Goal: Transaction & Acquisition: Purchase product/service

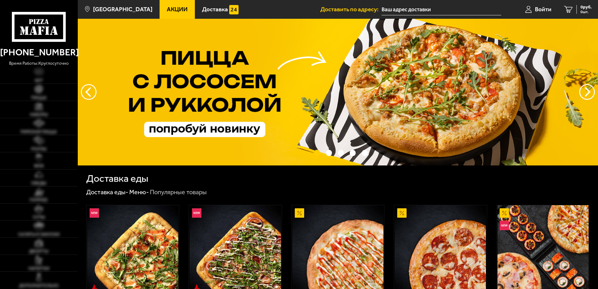
type input "[STREET_ADDRESS]"
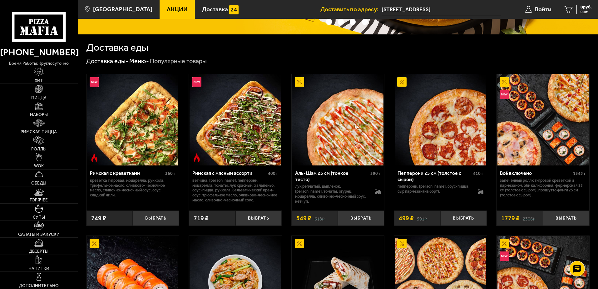
scroll to position [94, 0]
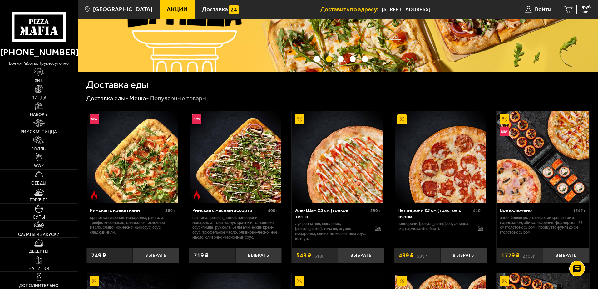
click at [41, 90] on img at bounding box center [39, 89] width 8 height 8
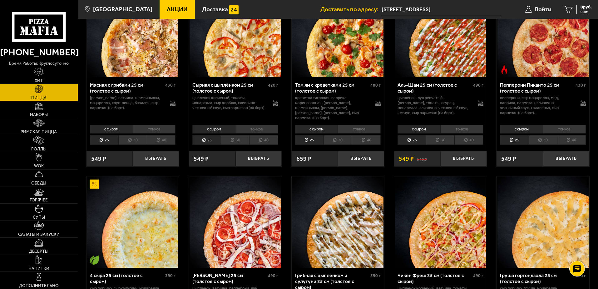
scroll to position [281, 0]
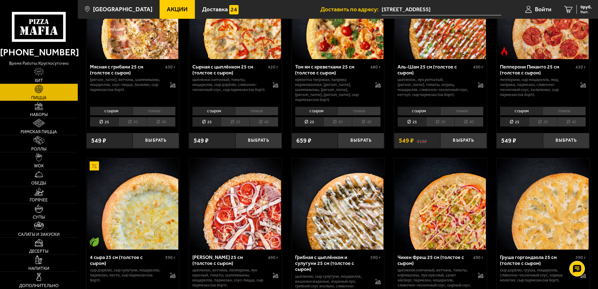
click at [472, 110] on li "тонкое" at bounding box center [461, 110] width 43 height 9
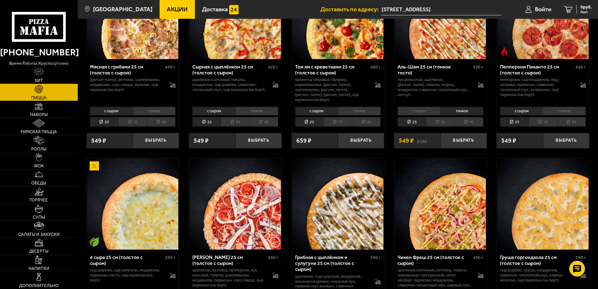
click at [466, 118] on li "40" at bounding box center [468, 122] width 29 height 10
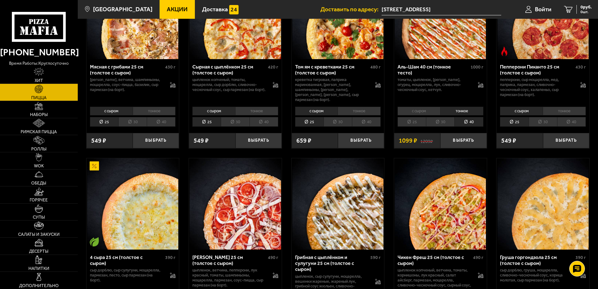
click at [438, 117] on li "30" at bounding box center [440, 122] width 28 height 10
click at [481, 121] on li "40" at bounding box center [468, 122] width 29 height 10
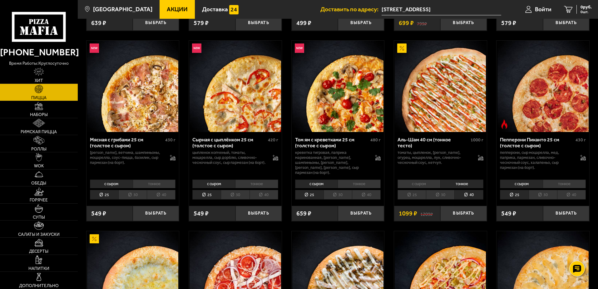
scroll to position [312, 0]
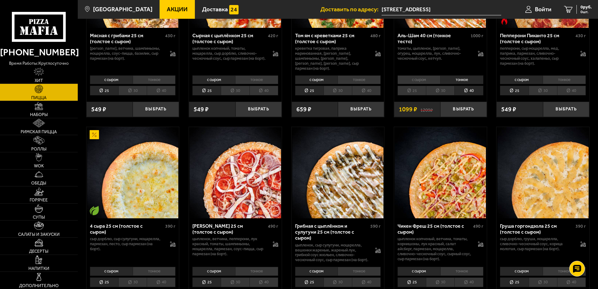
click at [366, 77] on li "тонкое" at bounding box center [359, 79] width 43 height 9
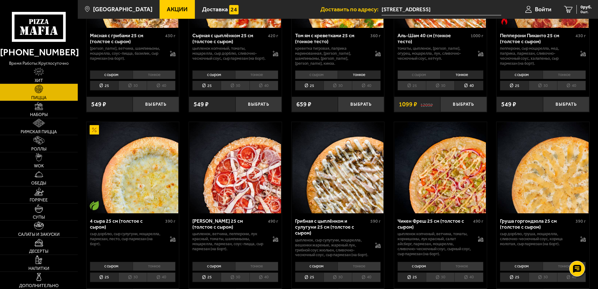
click at [368, 82] on li "40" at bounding box center [366, 86] width 29 height 10
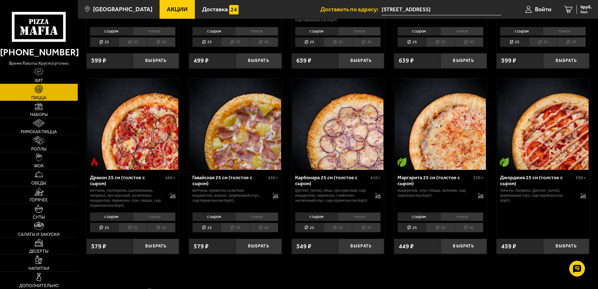
scroll to position [1218, 0]
